Goal: Transaction & Acquisition: Obtain resource

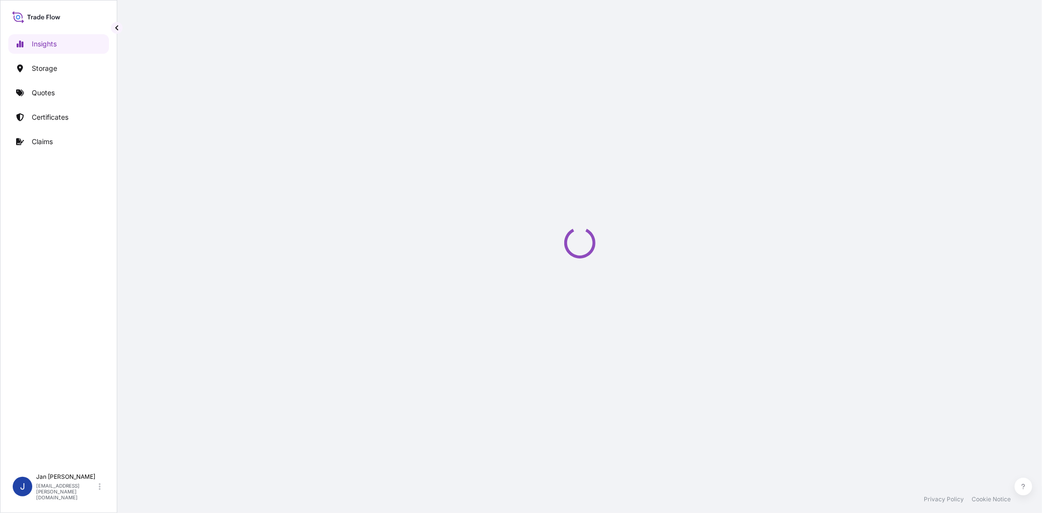
select select "2025"
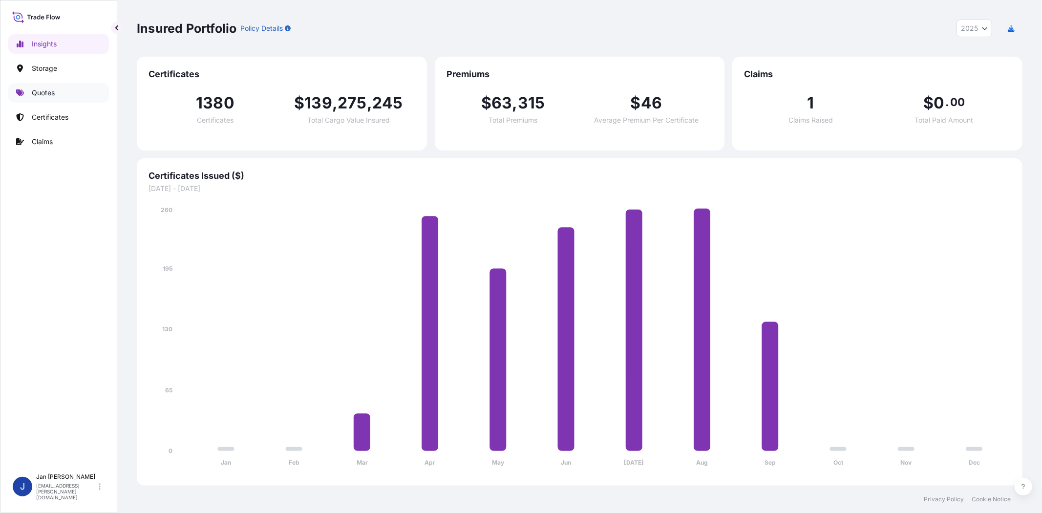
click at [51, 88] on p "Quotes" at bounding box center [43, 93] width 23 height 10
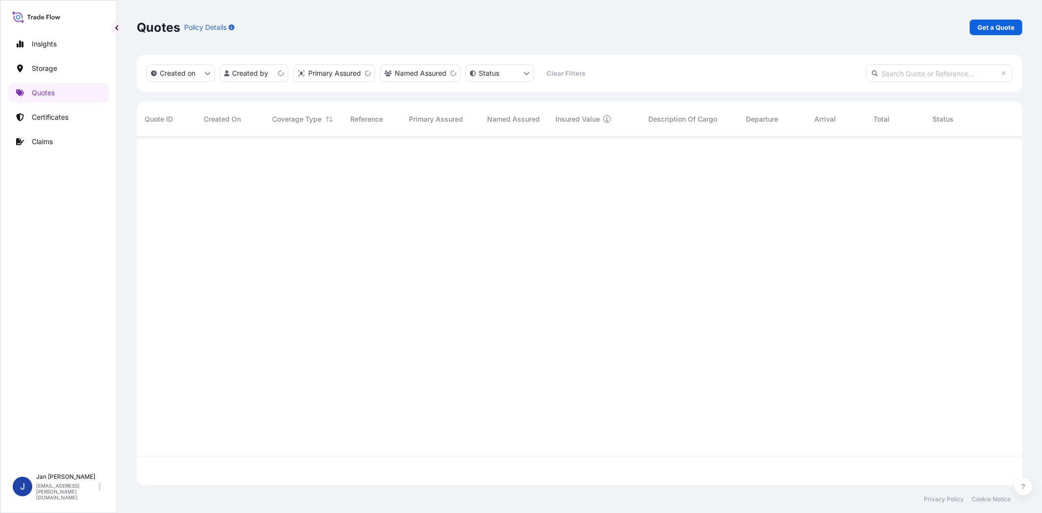
scroll to position [346, 877]
click at [1003, 31] on p "Get a Quote" at bounding box center [995, 27] width 37 height 10
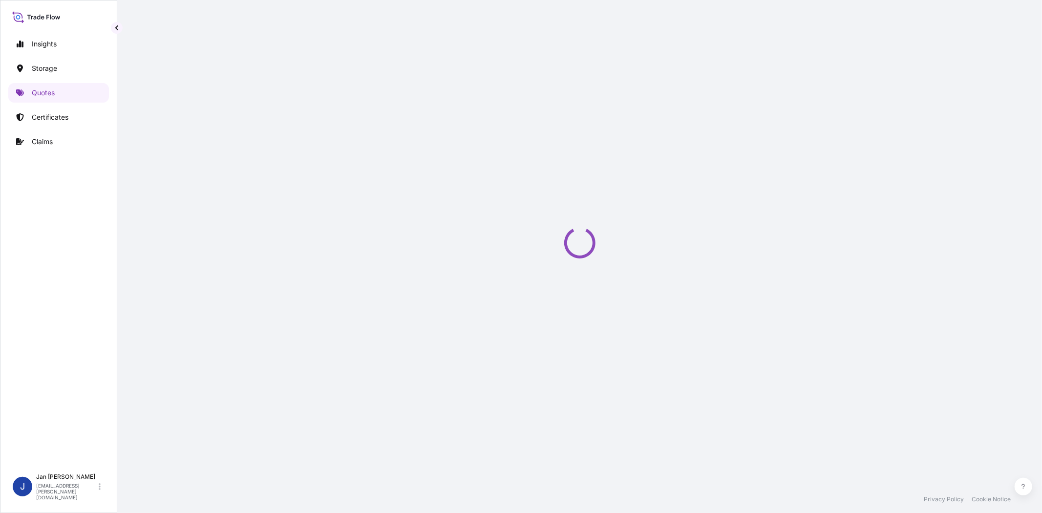
select select "Water"
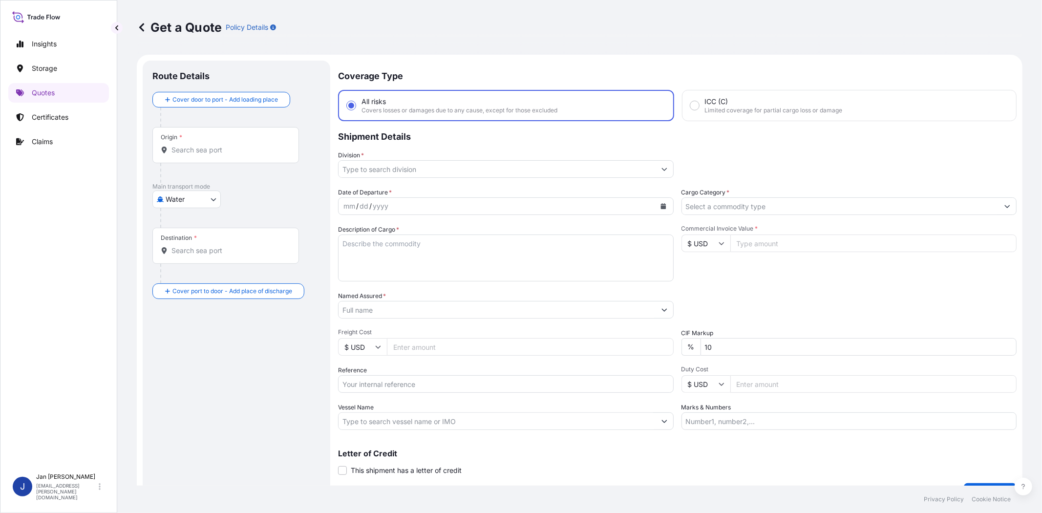
scroll to position [16, 0]
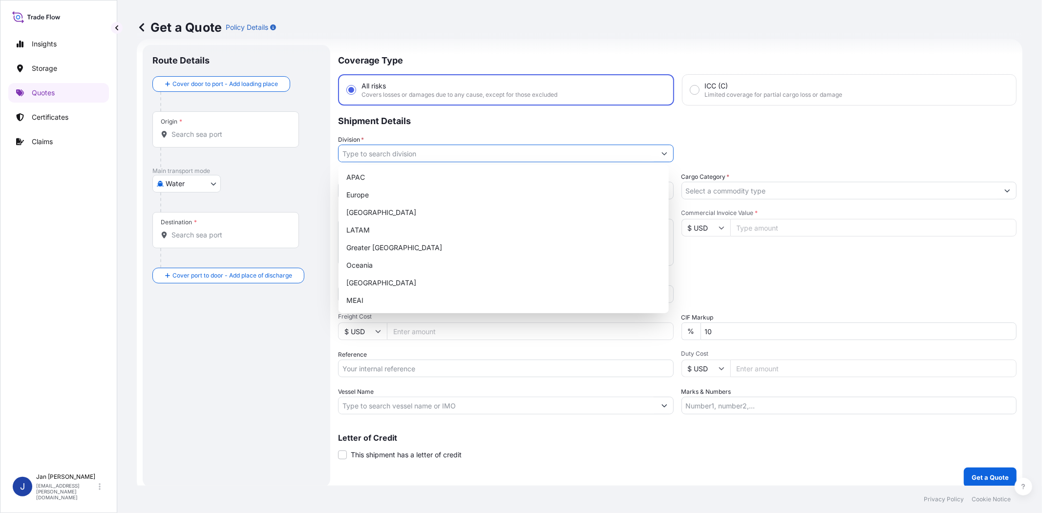
click at [425, 148] on input "Division *" at bounding box center [496, 154] width 317 height 18
click at [419, 193] on div "Europe" at bounding box center [503, 195] width 322 height 18
type input "Europe"
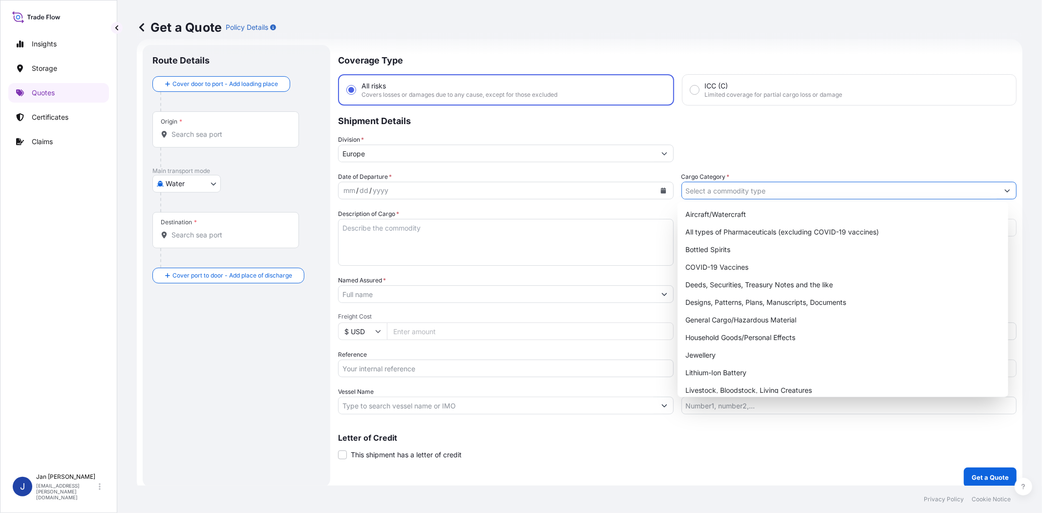
click at [711, 191] on input "Cargo Category *" at bounding box center [840, 191] width 317 height 18
click at [698, 321] on div "General Cargo/Hazardous Material" at bounding box center [842, 320] width 322 height 18
type input "General Cargo/Hazardous Material"
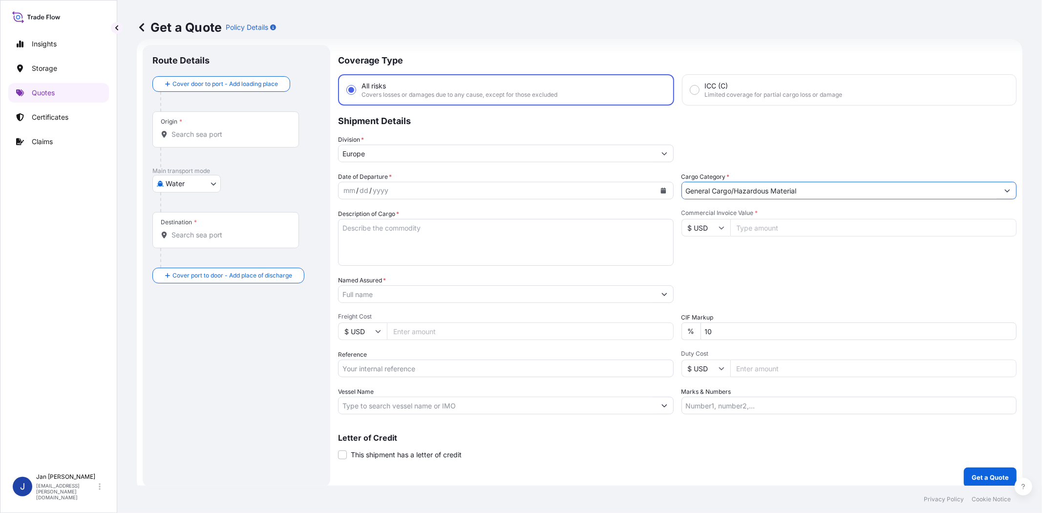
click at [435, 294] on input "Named Assured *" at bounding box center [496, 294] width 317 height 18
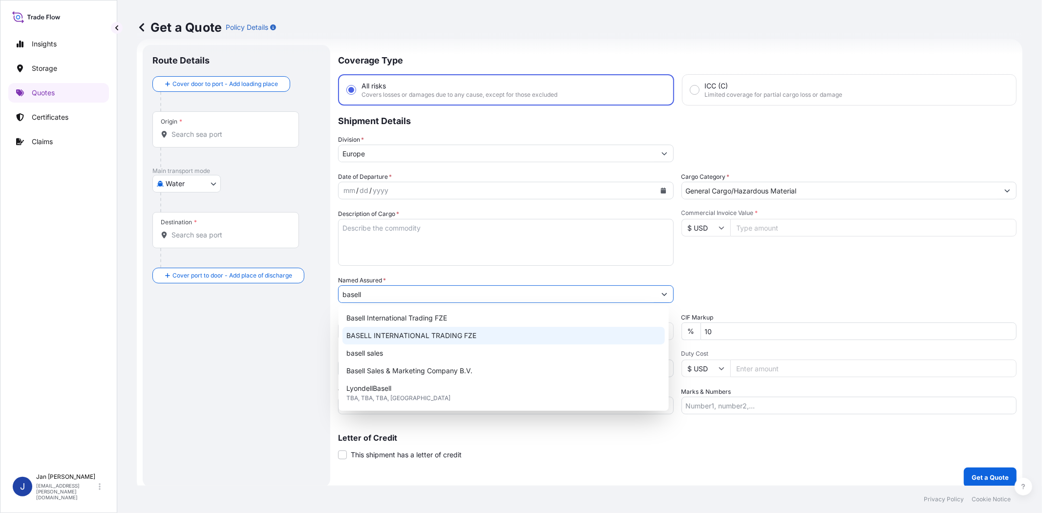
click at [451, 339] on span "BASELL INTERNATIONAL TRADING FZE" at bounding box center [411, 336] width 130 height 10
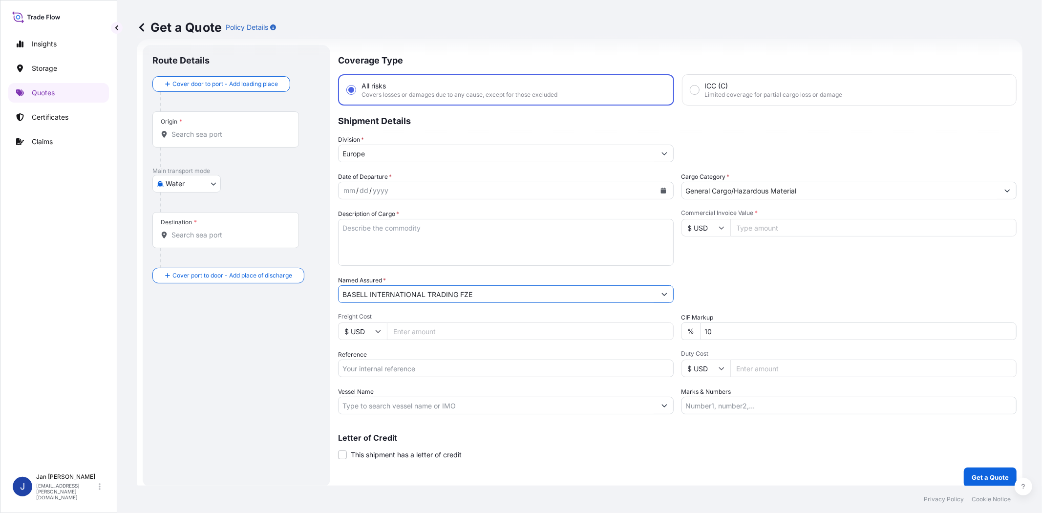
type input "BASELL INTERNATIONAL TRADING FZE"
click at [715, 262] on div "Commercial Invoice Value * $ USD" at bounding box center [849, 237] width 336 height 57
click at [755, 222] on input "Commercial Invoice Value *" at bounding box center [873, 228] width 287 height 18
paste input "23839.84"
type input "23839.84"
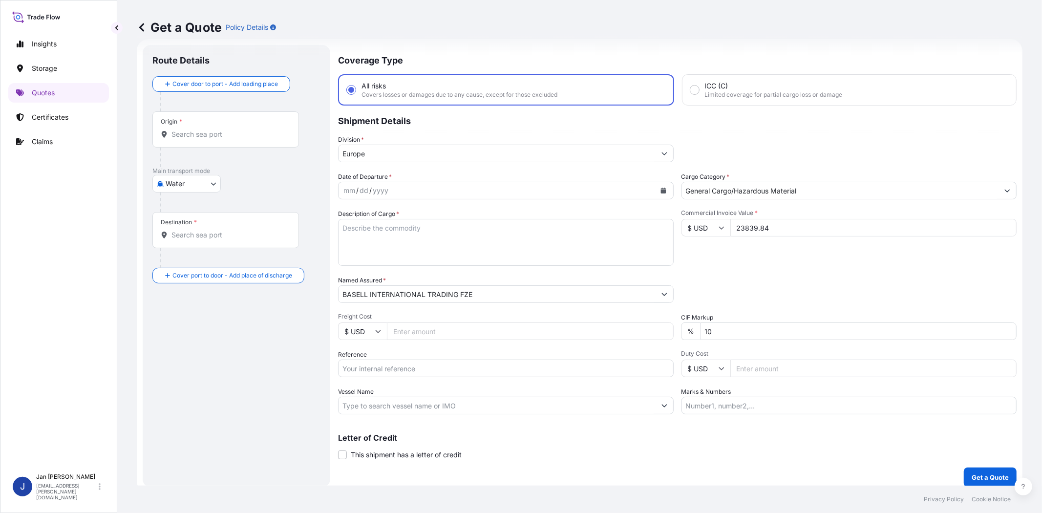
click at [703, 226] on input "$ USD" at bounding box center [705, 228] width 49 height 18
click at [701, 248] on div "€ EUR" at bounding box center [701, 253] width 41 height 19
type input "€ EUR"
click at [771, 256] on div "Commercial Invoice Value * € EUR 23839.84" at bounding box center [849, 237] width 336 height 57
click at [458, 369] on input "Reference" at bounding box center [506, 368] width 336 height 18
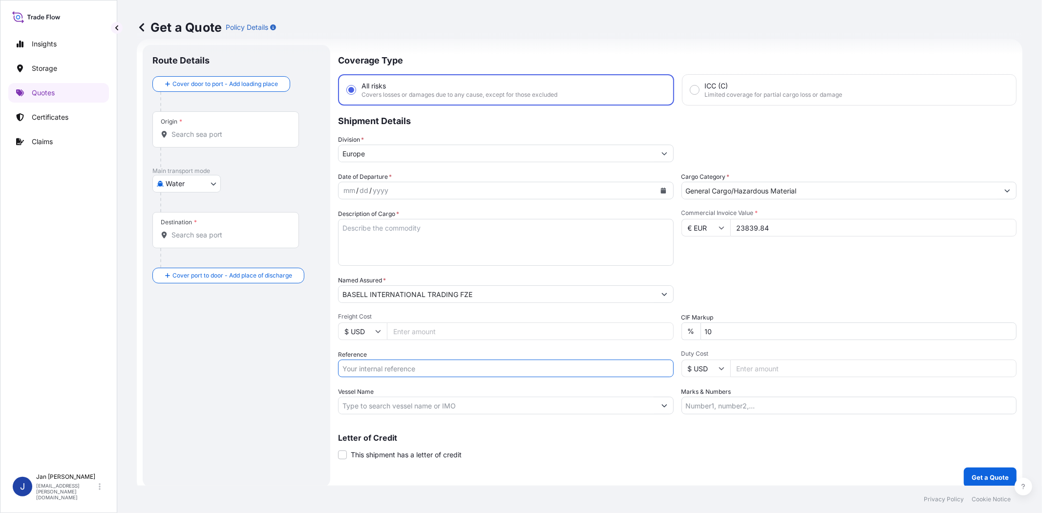
paste input "1187441884 // 5013222257 5013217052 304254318"
type input "1187441884 // 5013222257 5013217052 304254318"
click at [728, 291] on div "Packing Category Type to search a container mode Please select a primary mode o…" at bounding box center [849, 288] width 336 height 27
click at [660, 189] on icon "Calendar" at bounding box center [662, 191] width 5 height 6
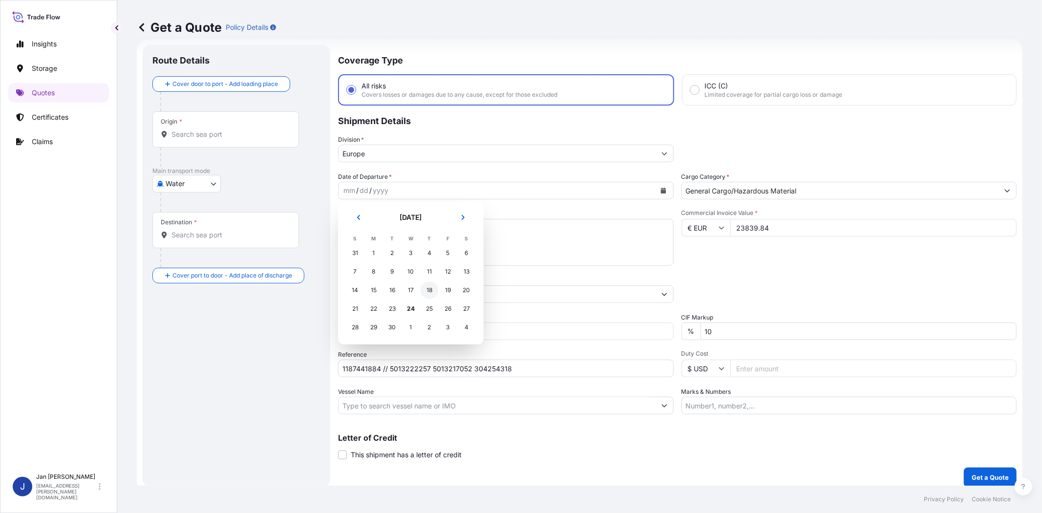
click at [426, 289] on div "18" at bounding box center [430, 290] width 18 height 18
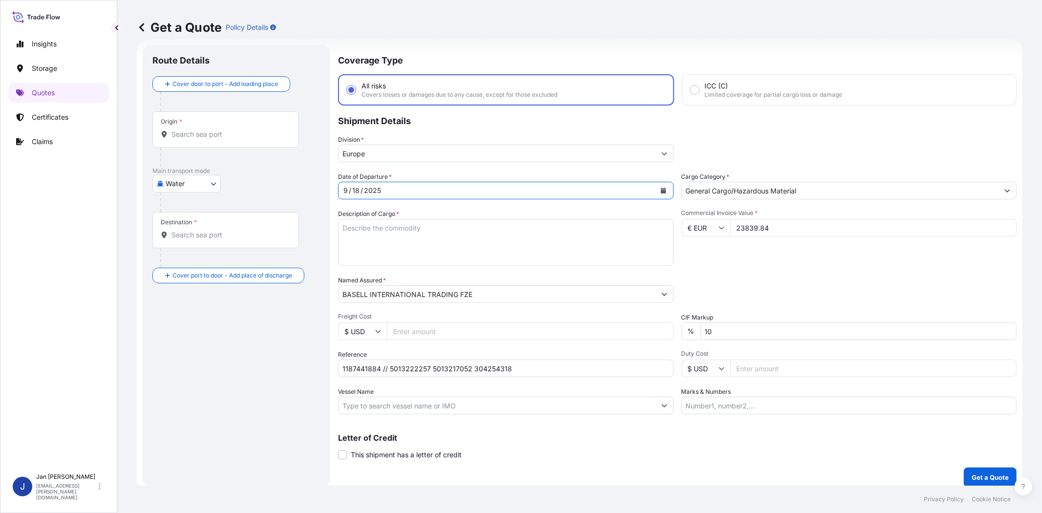
click at [775, 255] on div "Commercial Invoice Value * € EUR 23839.84" at bounding box center [849, 237] width 336 height 57
click at [391, 401] on input "Vessel Name" at bounding box center [496, 406] width 317 height 18
paste input "[PERSON_NAME]"
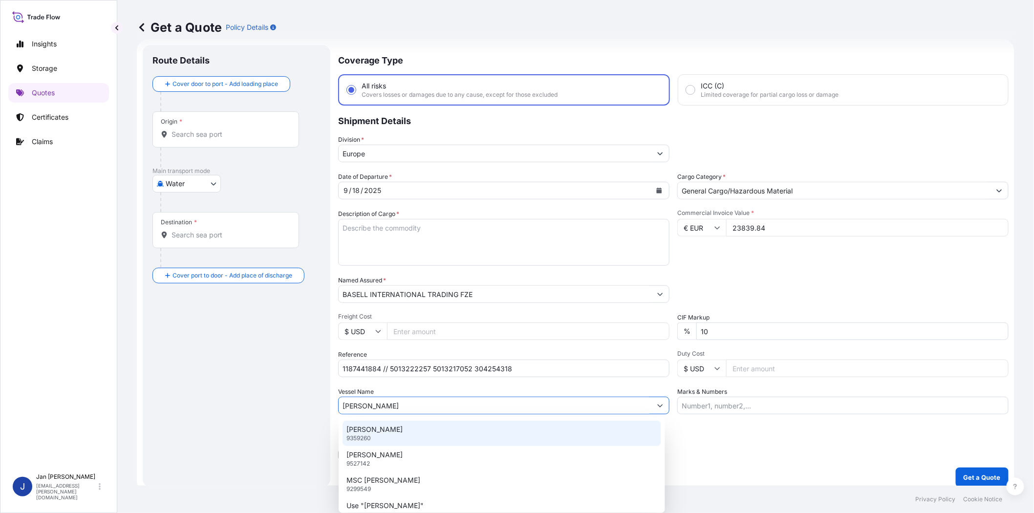
click at [393, 432] on div "[PERSON_NAME] 9359260" at bounding box center [501, 433] width 318 height 25
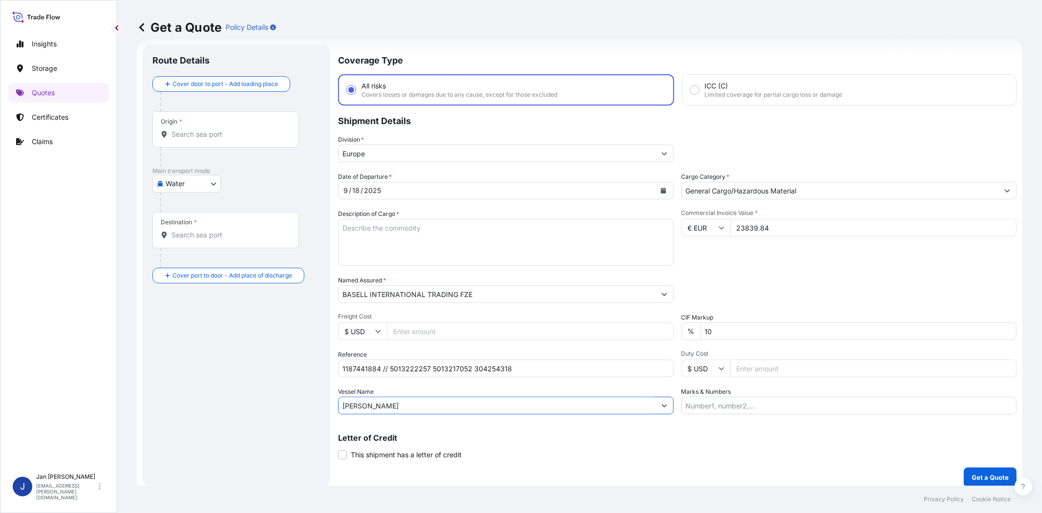
type input "[PERSON_NAME]"
click at [298, 386] on div "Route Details Cover door to port - Add loading place Place of loading Road / [G…" at bounding box center [236, 266] width 168 height 423
click at [241, 143] on div "Origin *" at bounding box center [225, 129] width 147 height 36
click at [241, 139] on input "Origin *" at bounding box center [228, 134] width 115 height 10
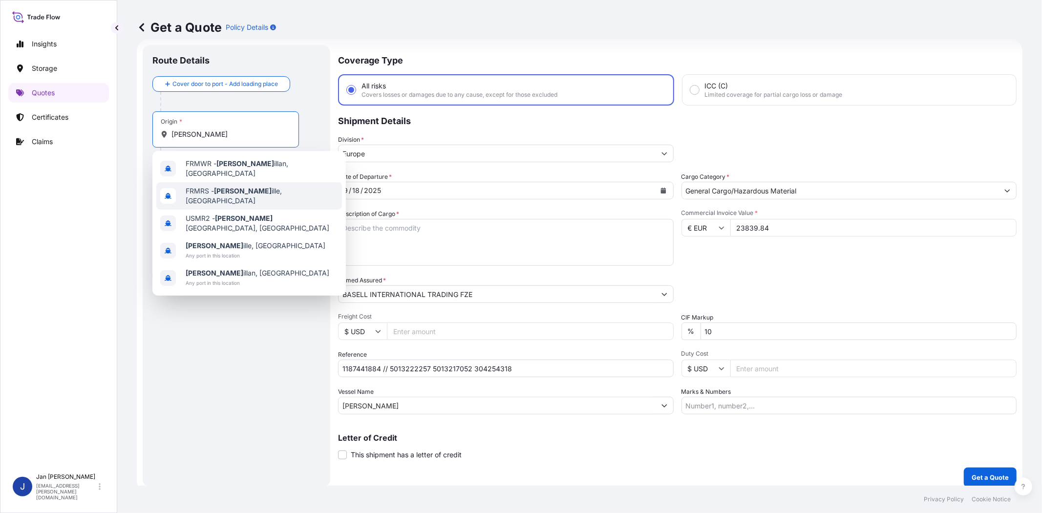
click at [237, 186] on span "FRMRS - [PERSON_NAME], [GEOGRAPHIC_DATA]" at bounding box center [262, 196] width 152 height 20
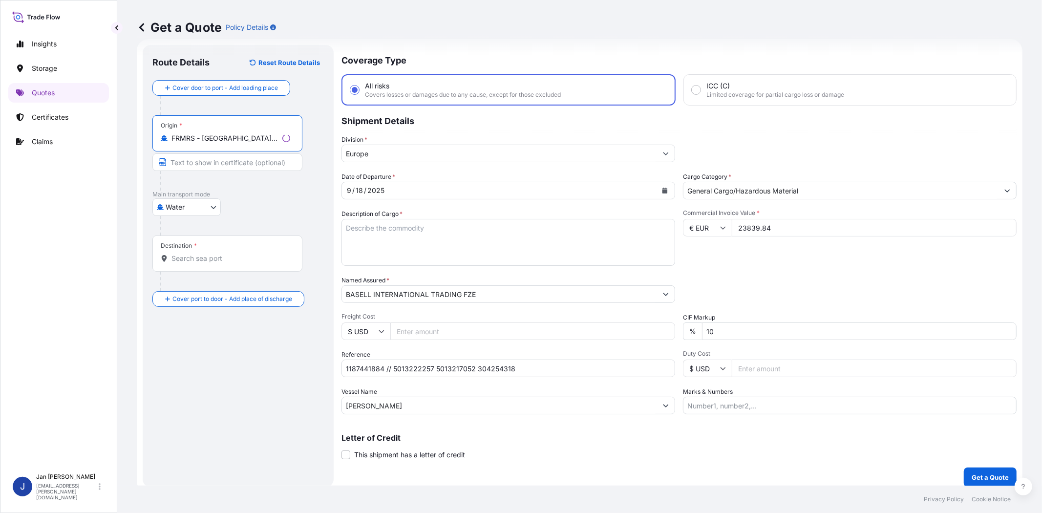
type input "FRMRS - [GEOGRAPHIC_DATA], [GEOGRAPHIC_DATA]"
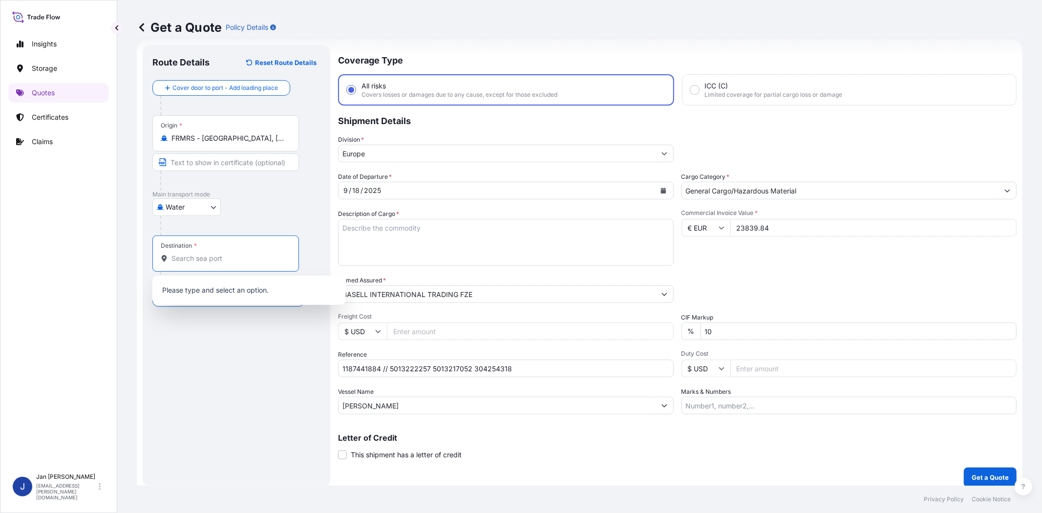
click at [231, 254] on input "Destination *" at bounding box center [228, 259] width 115 height 10
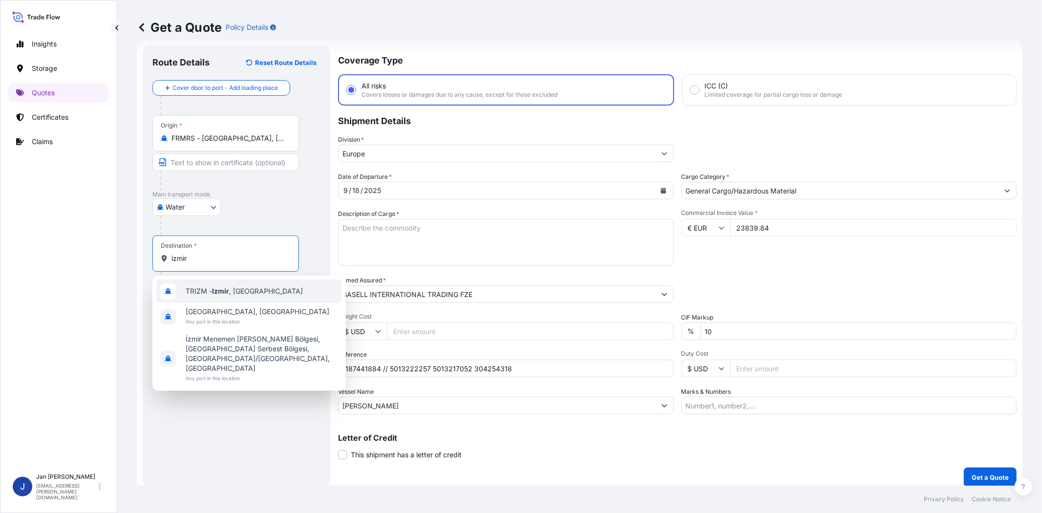
click at [246, 295] on span "TRIZM - [GEOGRAPHIC_DATA] , [GEOGRAPHIC_DATA]" at bounding box center [244, 291] width 117 height 10
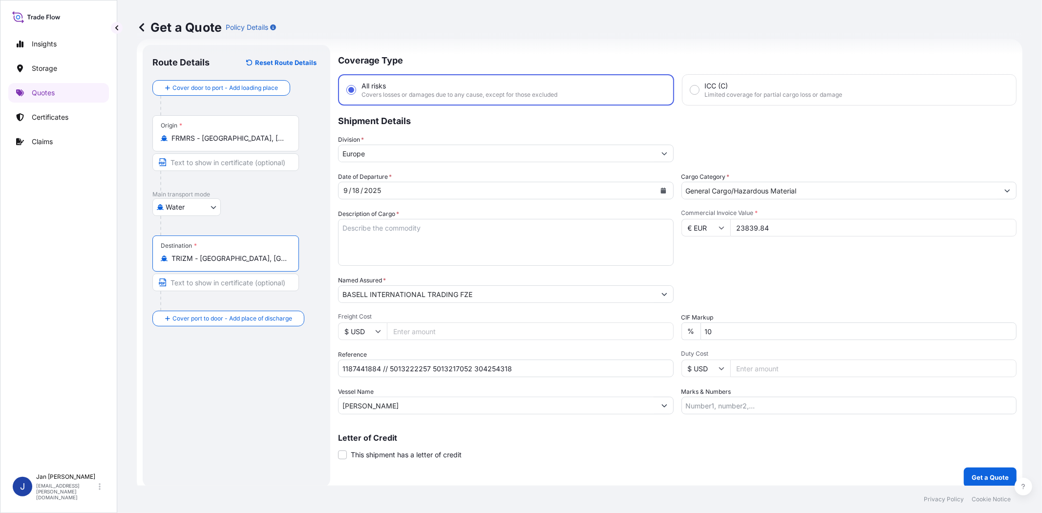
type input "TRIZM - [GEOGRAPHIC_DATA], [GEOGRAPHIC_DATA]"
click at [276, 208] on div "Water Air Water Inland" at bounding box center [236, 207] width 168 height 18
click at [497, 252] on textarea "Description of Cargo *" at bounding box center [506, 242] width 336 height 47
paste textarea "BAGS LOADED ONTO 18 PALLETS LOADED INTO 1 40' HIGH CUBE CONTAINER LUPOLEN 2420H"
click at [344, 223] on textarea "BAGS LOADED ONTO 18 PALLETS LOADED INTO 1 40' HIGH CUBE CONTAINER LUPOLEN 2420H" at bounding box center [506, 242] width 336 height 47
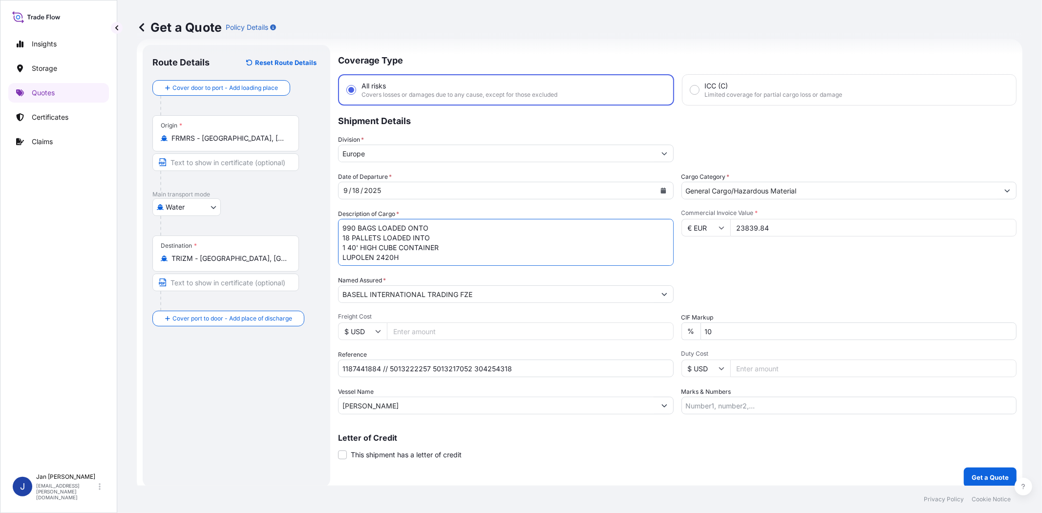
type textarea "990 BAGS LOADED ONTO 18 PALLETS LOADED INTO 1 40' HIGH CUBE CONTAINER LUPOLEN 2…"
click at [810, 277] on div "Packing Category Type to search a container mode Please select a primary mode o…" at bounding box center [849, 288] width 336 height 27
click at [801, 402] on input "Marks & Numbers" at bounding box center [849, 406] width 336 height 18
paste input "BAREKS / [GEOGRAPHIC_DATA]"
type input "BAREKS / [GEOGRAPHIC_DATA]"
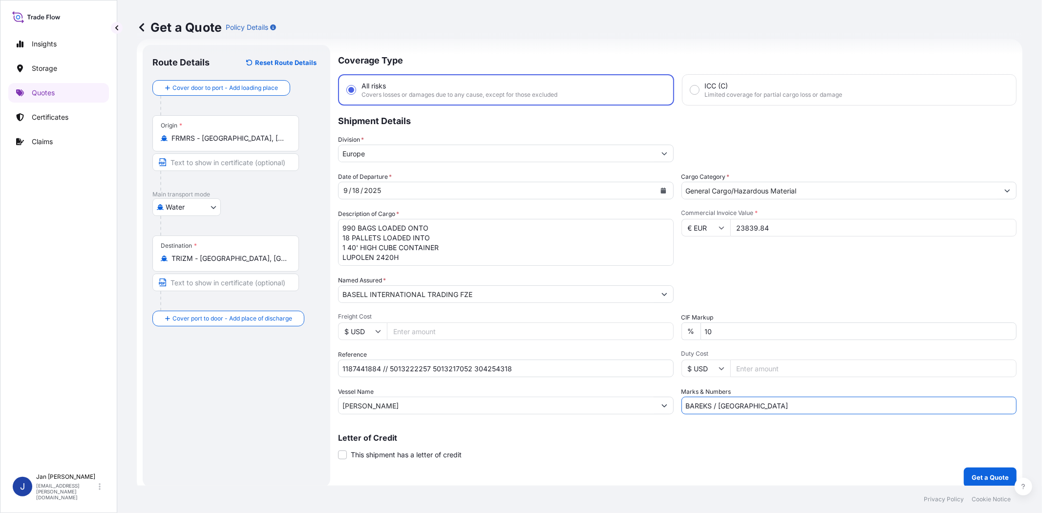
click at [785, 451] on div "Letter of Credit This shipment has a letter of credit Letter of credit * Letter…" at bounding box center [677, 447] width 678 height 26
click at [972, 476] on p "Get a Quote" at bounding box center [990, 477] width 37 height 10
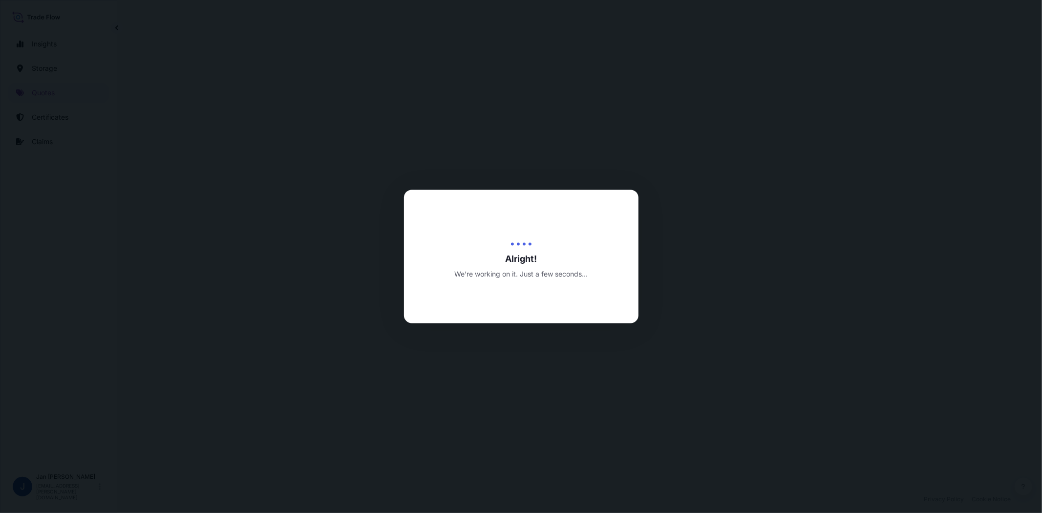
select select "Water"
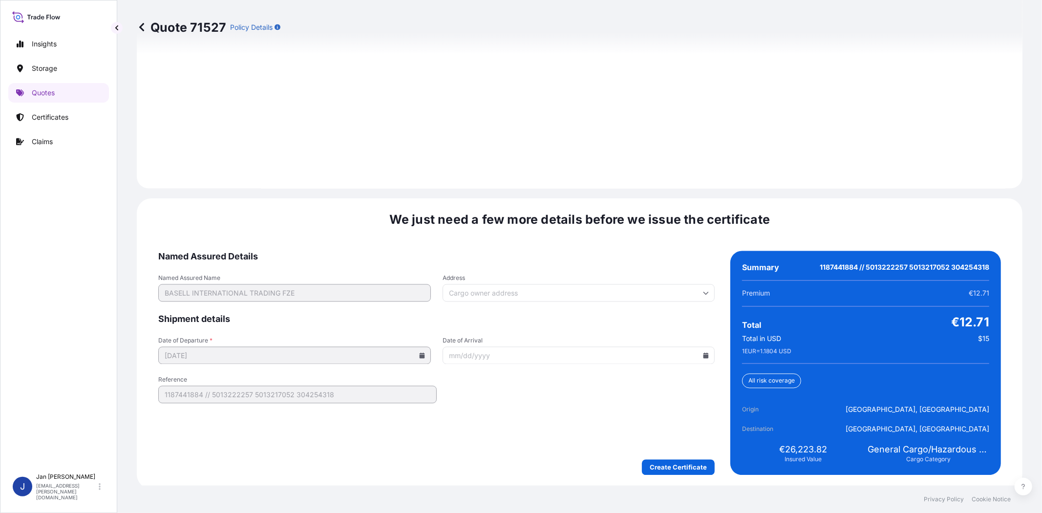
scroll to position [1349, 0]
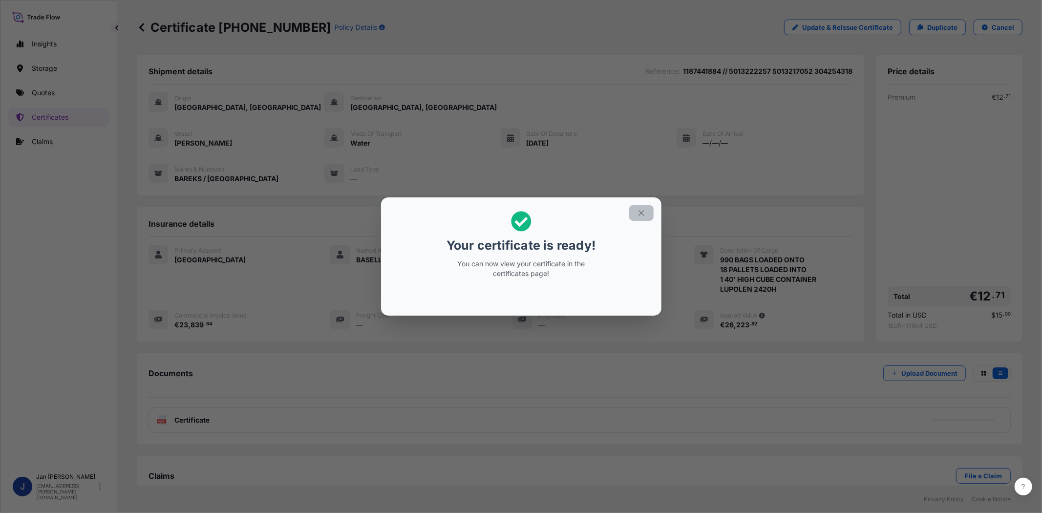
click at [640, 209] on icon "button" at bounding box center [641, 213] width 9 height 9
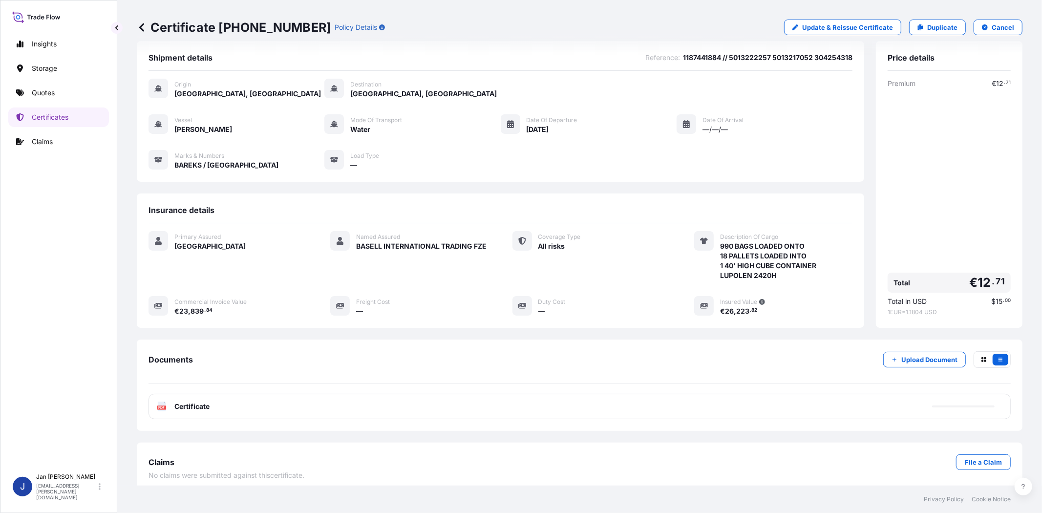
scroll to position [21, 0]
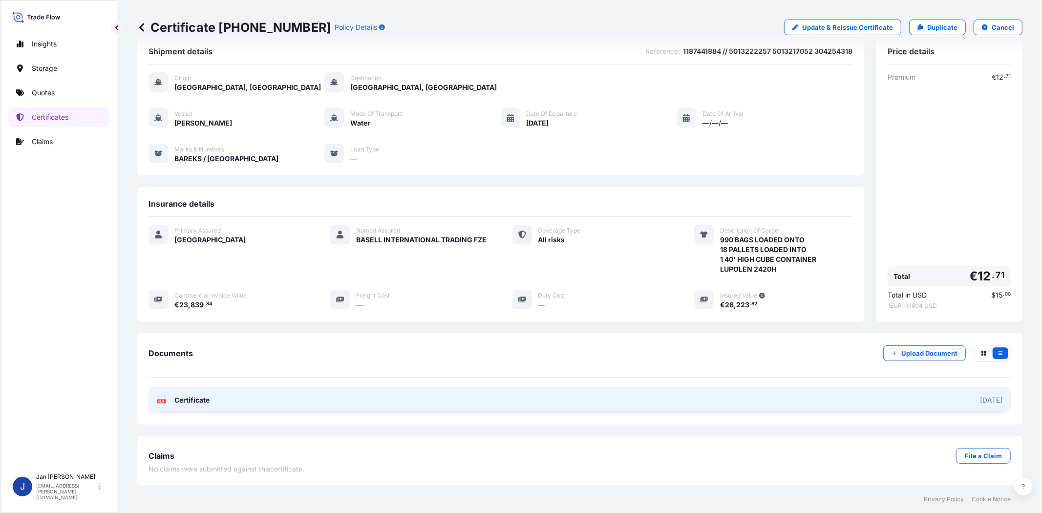
click at [155, 399] on link "PDF Certificate [DATE]" at bounding box center [579, 399] width 862 height 25
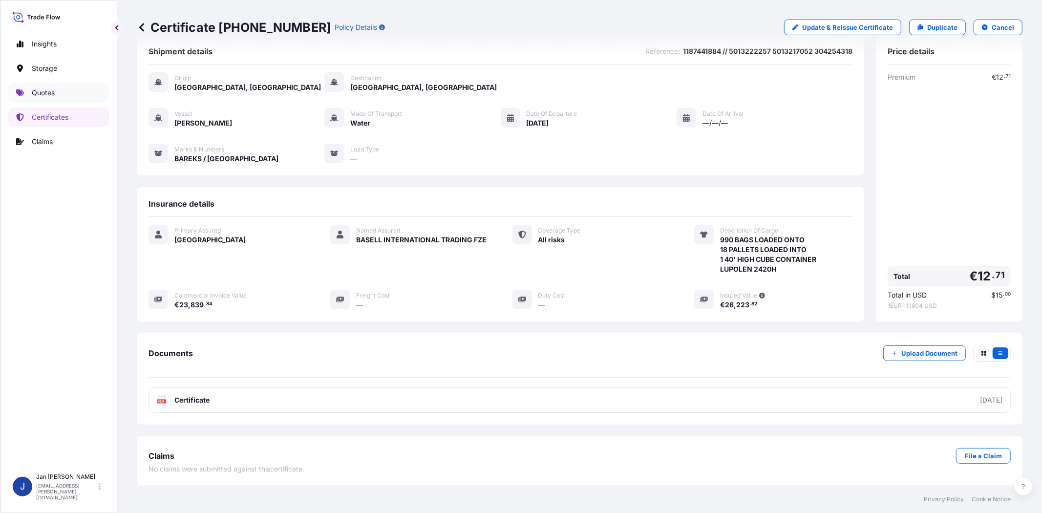
click at [71, 98] on link "Quotes" at bounding box center [58, 93] width 101 height 20
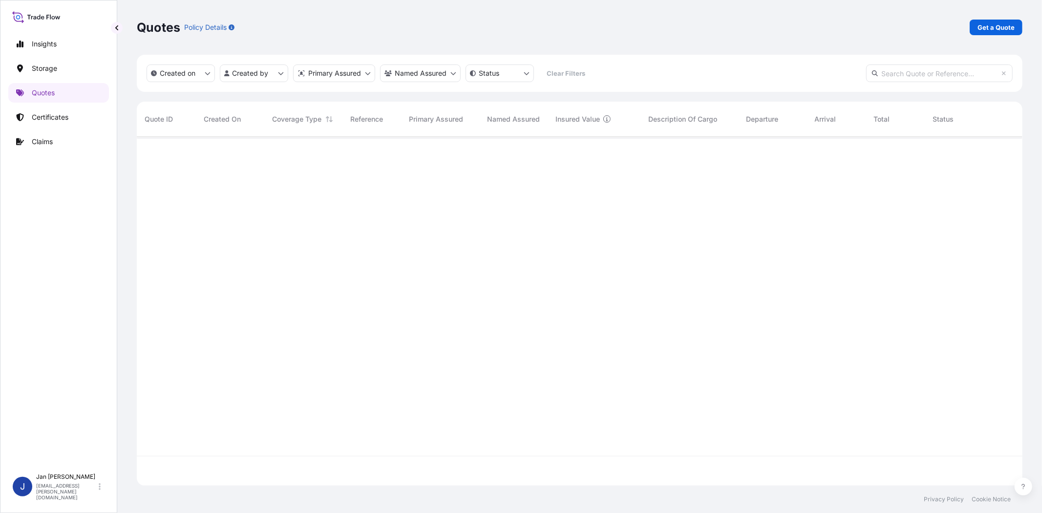
scroll to position [346, 877]
